Goal: Task Accomplishment & Management: Manage account settings

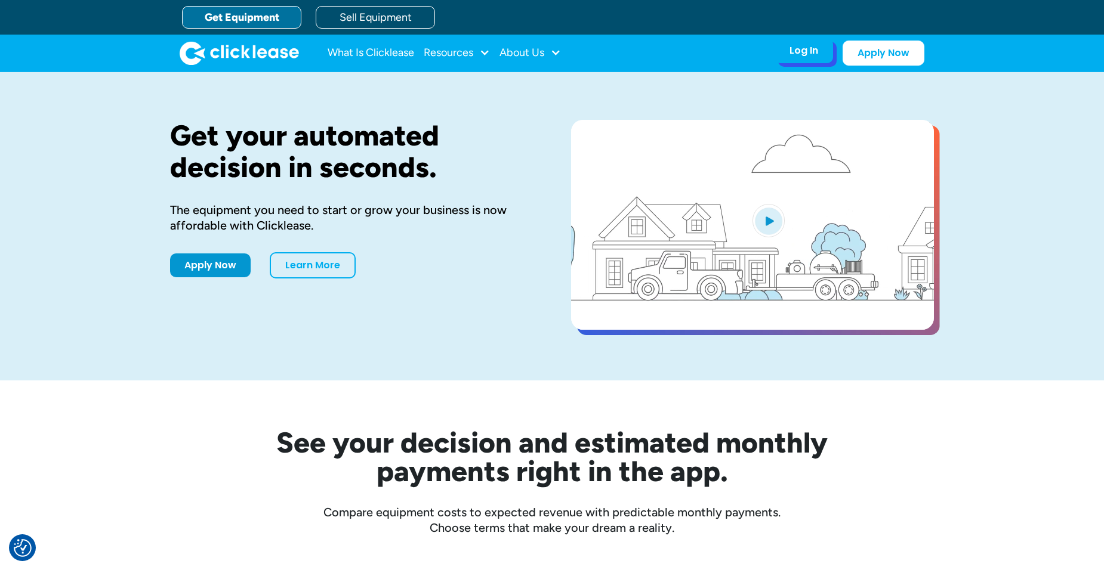
click at [800, 53] on div "Log In" at bounding box center [803, 51] width 29 height 12
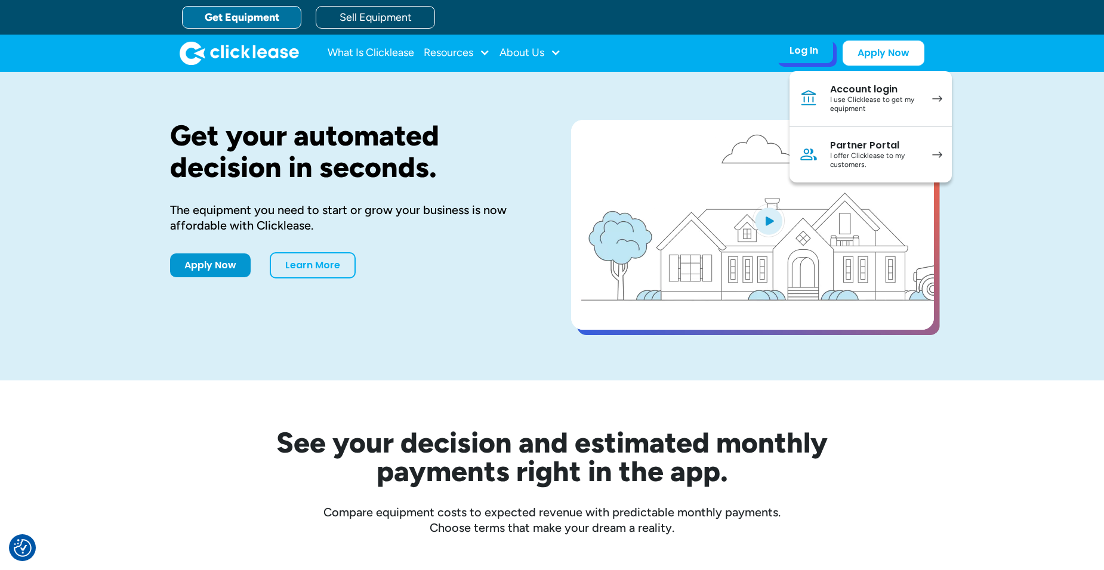
click at [847, 153] on div "I offer Clicklease to my customers." at bounding box center [875, 161] width 90 height 18
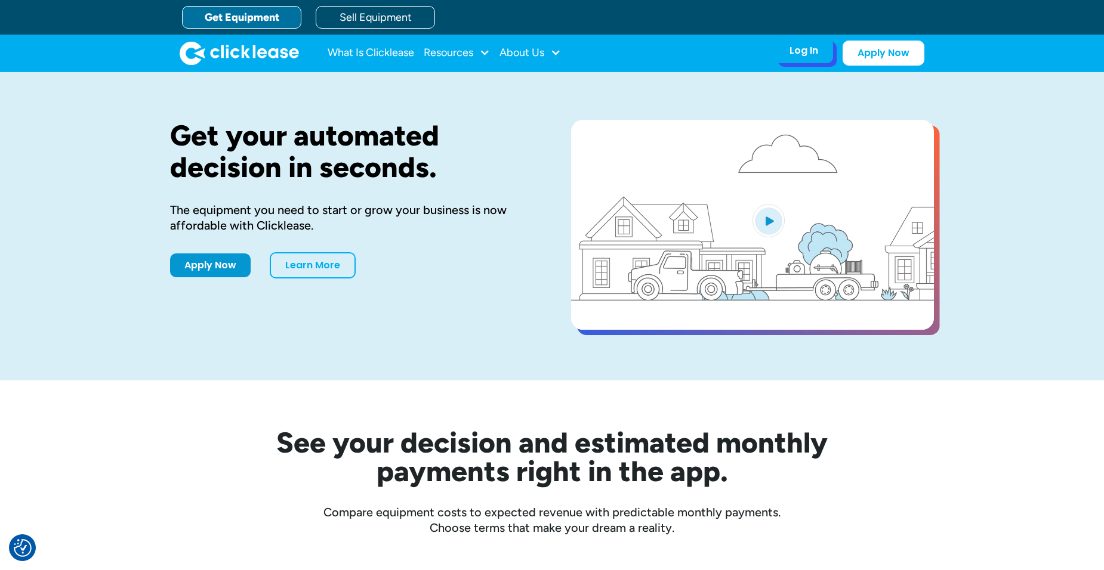
click at [789, 57] on div "Log In Account login I use Clicklease to get my equipment Partner Portal I offe…" at bounding box center [803, 50] width 58 height 25
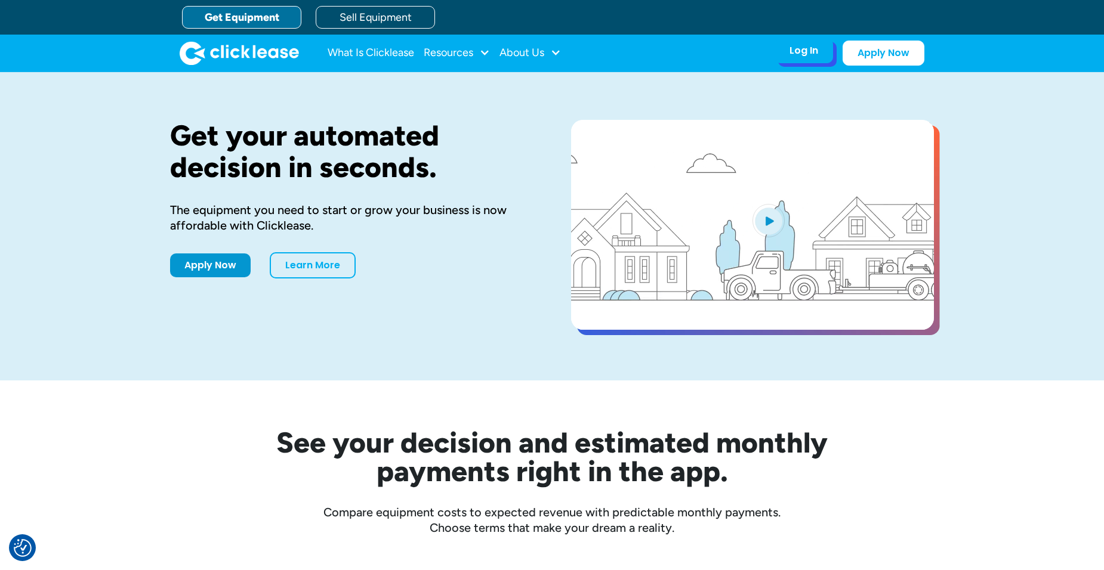
click at [798, 50] on div "Log In" at bounding box center [803, 51] width 29 height 12
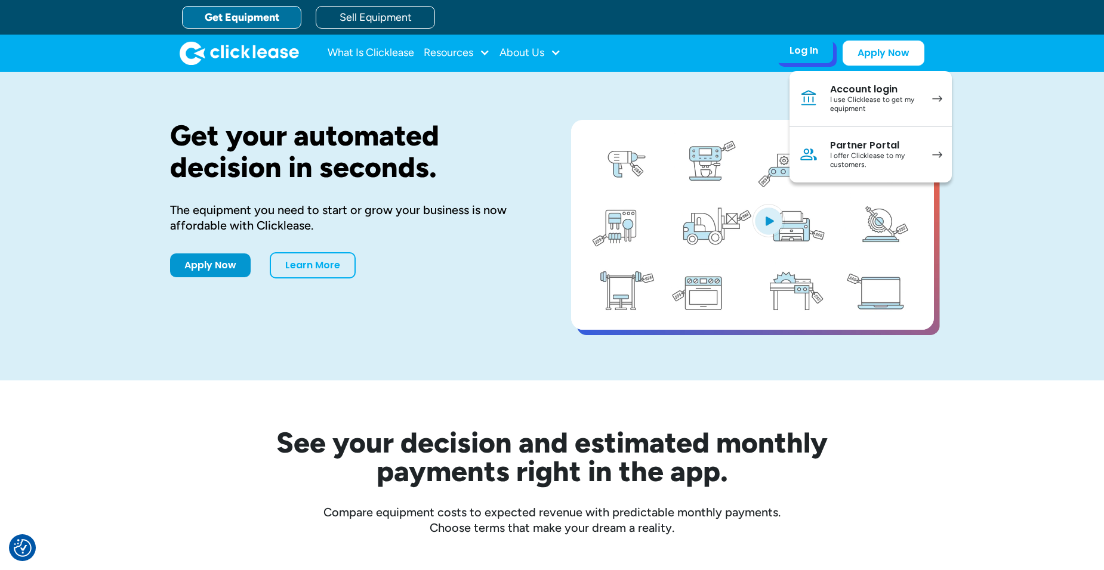
click at [854, 152] on div "I offer Clicklease to my customers." at bounding box center [875, 161] width 90 height 18
